Goal: Communication & Community: Participate in discussion

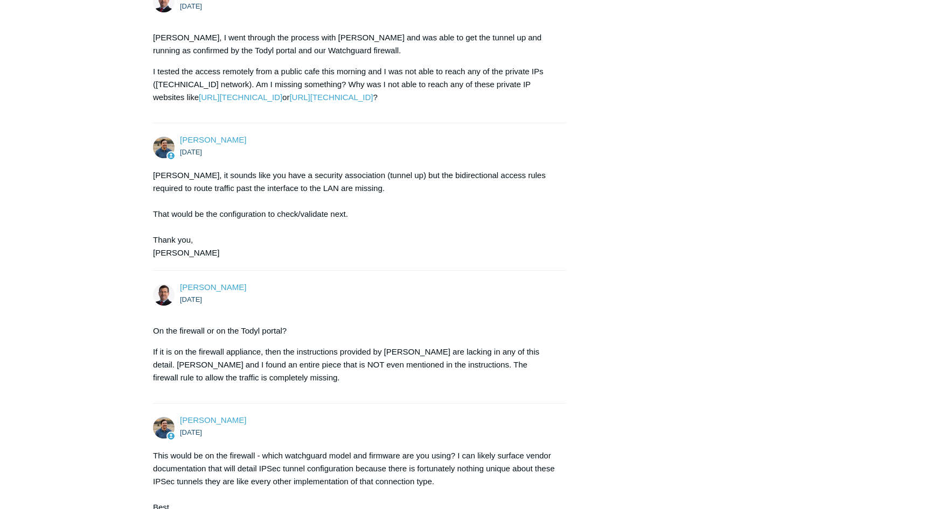
scroll to position [1026, 0]
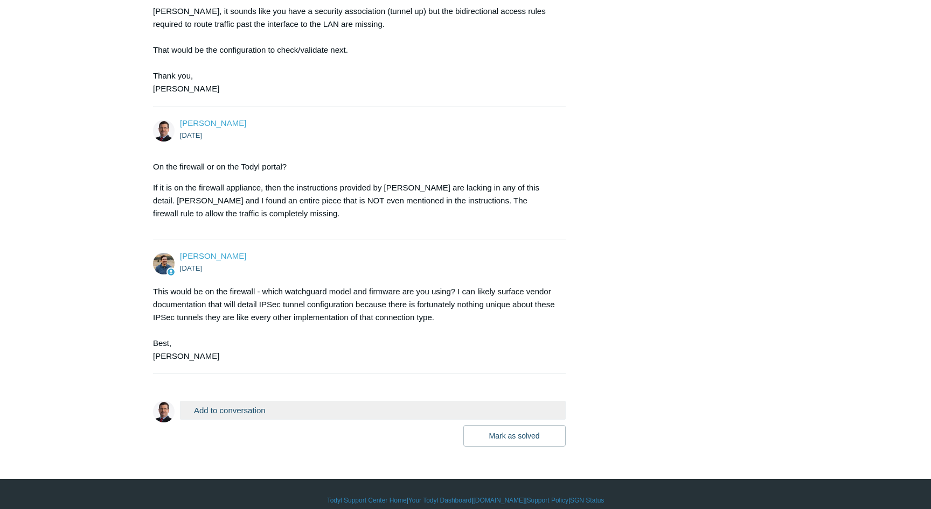
click at [251, 401] on button "Add to conversation" at bounding box center [373, 410] width 386 height 19
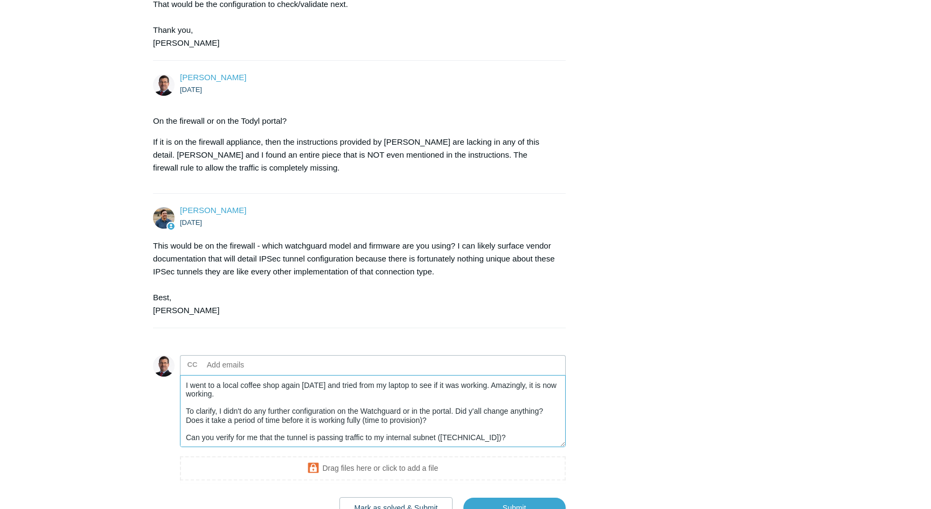
scroll to position [1143, 0]
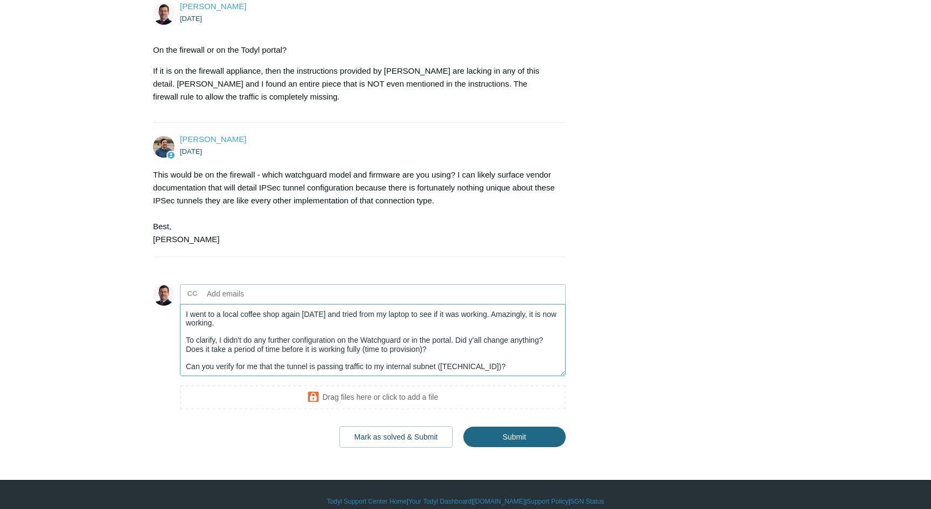
type textarea "I wanted to share my experience with this setup so far. I went to a local coffe…"
drag, startPoint x: 497, startPoint y: 425, endPoint x: 517, endPoint y: 424, distance: 20.0
click at [497, 427] on input "Submit" at bounding box center [514, 438] width 102 height 22
